Goal: Task Accomplishment & Management: Complete application form

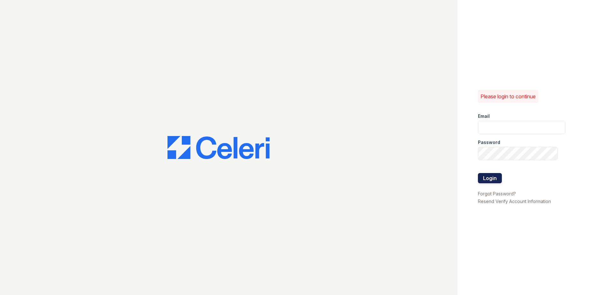
type input "[EMAIL_ADDRESS][DOMAIN_NAME]"
click at [488, 178] on button "Login" at bounding box center [490, 178] width 24 height 10
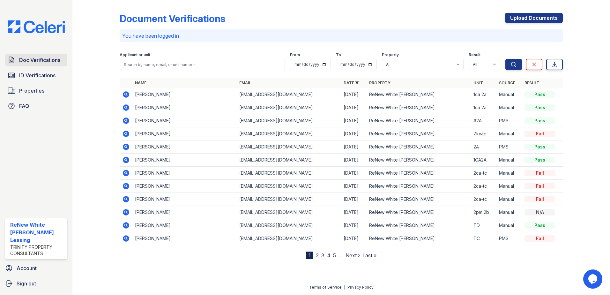
click at [43, 63] on span "Doc Verifications" at bounding box center [39, 60] width 41 height 8
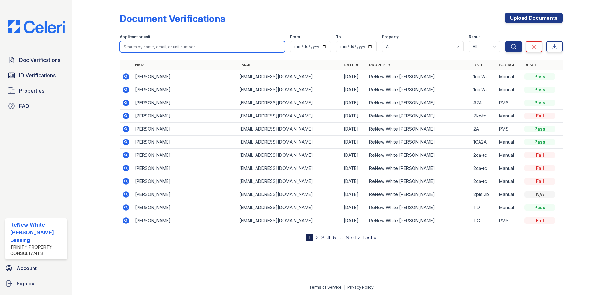
click at [186, 47] on input "search" at bounding box center [202, 46] width 165 height 11
type input "[PERSON_NAME]"
click at [506, 41] on button "Search" at bounding box center [514, 46] width 17 height 11
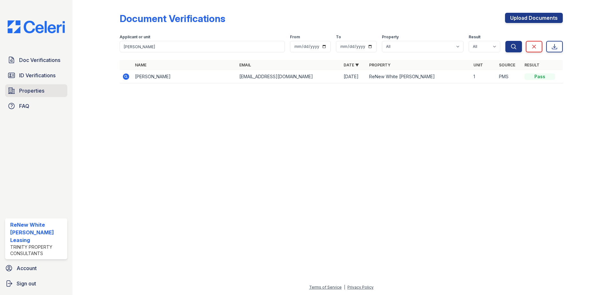
click at [37, 93] on span "Properties" at bounding box center [31, 91] width 25 height 8
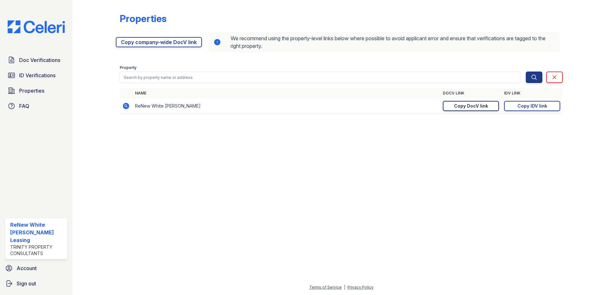
click at [478, 107] on div "Copy DocV link" at bounding box center [471, 106] width 34 height 6
click at [34, 61] on span "Doc Verifications" at bounding box center [39, 60] width 41 height 8
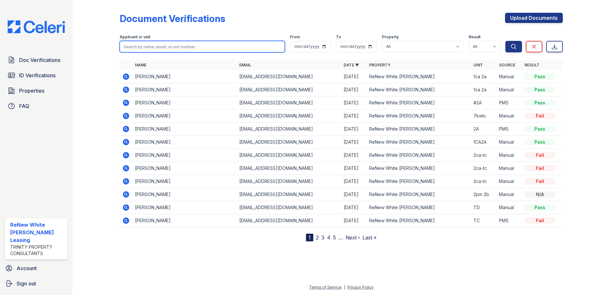
click at [178, 45] on input "search" at bounding box center [202, 46] width 165 height 11
type input "stavies"
click at [506, 41] on button "Search" at bounding box center [514, 46] width 17 height 11
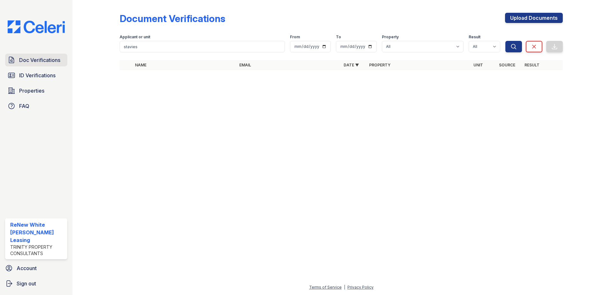
click at [37, 63] on span "Doc Verifications" at bounding box center [39, 60] width 41 height 8
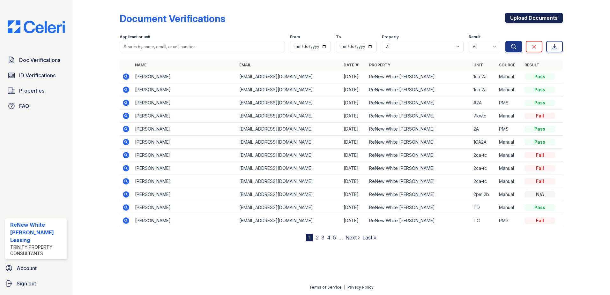
click at [521, 17] on link "Upload Documents" at bounding box center [534, 18] width 58 height 10
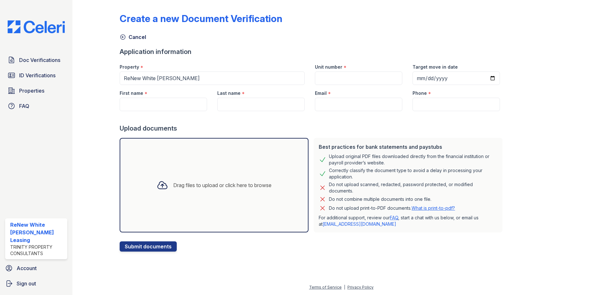
click at [193, 186] on div "Drag files to upload or click here to browse" at bounding box center [222, 185] width 98 height 8
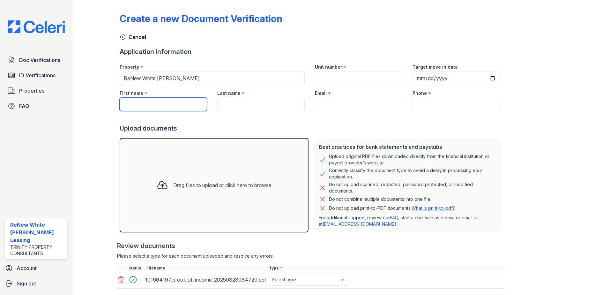
click at [142, 103] on input "First name" at bounding box center [163, 104] width 87 height 13
type input "[PERSON_NAME]"
click at [249, 105] on input "Last name" at bounding box center [260, 104] width 87 height 13
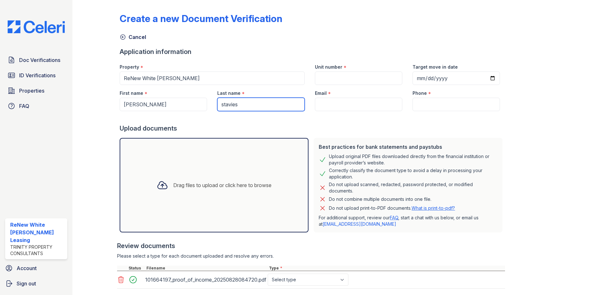
type input "stavies"
click at [332, 102] on input "Email" at bounding box center [358, 104] width 87 height 13
paste input "[EMAIL_ADDRESS][DOMAIN_NAME]"
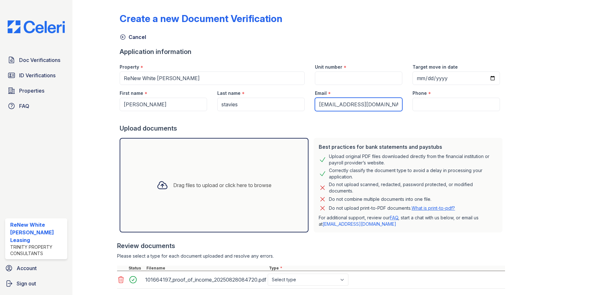
type input "[EMAIL_ADDRESS][DOMAIN_NAME]"
click at [336, 79] on input "Unit number" at bounding box center [358, 78] width 87 height 13
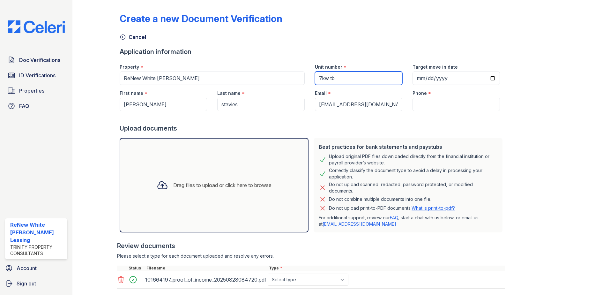
type input "7kw tb"
click at [435, 105] on input "Phone" at bounding box center [456, 104] width 87 height 13
paste input "[PHONE_NUMBER]"
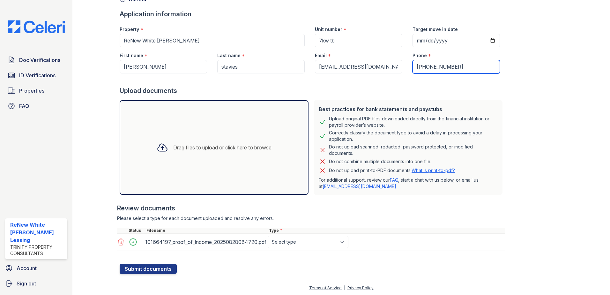
scroll to position [38, 0]
type input "[PHONE_NUMBER]"
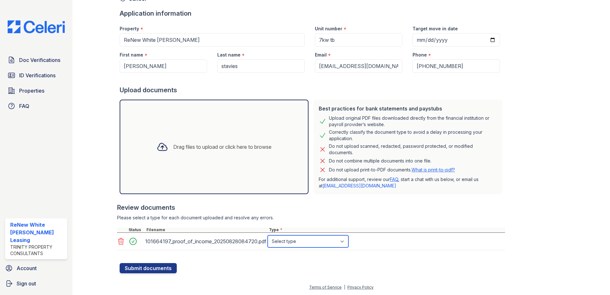
click at [324, 245] on select "Select type Paystub Bank Statement Offer Letter Tax Documents Benefit Award Let…" at bounding box center [308, 241] width 81 height 12
select select "paystub"
click at [268, 235] on select "Select type Paystub Bank Statement Offer Letter Tax Documents Benefit Award Let…" at bounding box center [308, 241] width 81 height 12
click at [156, 267] on button "Submit documents" at bounding box center [148, 268] width 57 height 10
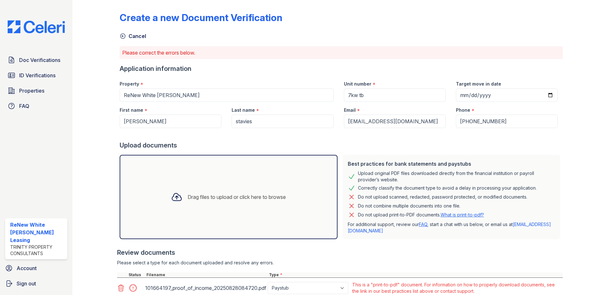
scroll to position [0, 0]
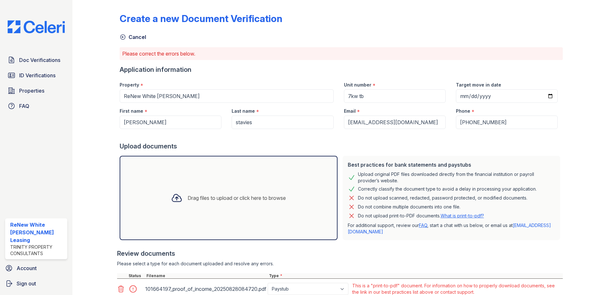
click at [469, 218] on p "Do not upload print-to-PDF documents. What is print-to-pdf?" at bounding box center [421, 216] width 126 height 6
click at [469, 217] on link "What is print-to-pdf?" at bounding box center [462, 215] width 43 height 5
click at [35, 60] on span "Doc Verifications" at bounding box center [39, 60] width 41 height 8
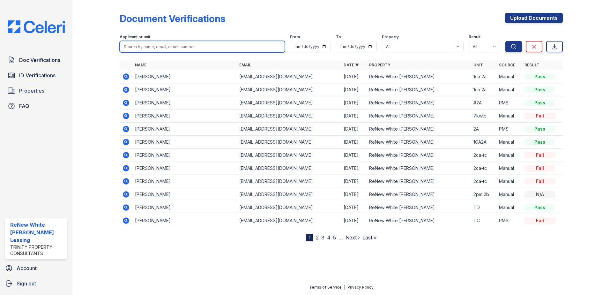
click at [176, 49] on input "search" at bounding box center [202, 46] width 165 height 11
type input "cedtrice"
click at [506, 41] on button "Search" at bounding box center [514, 46] width 17 height 11
